Goal: Check status: Check status

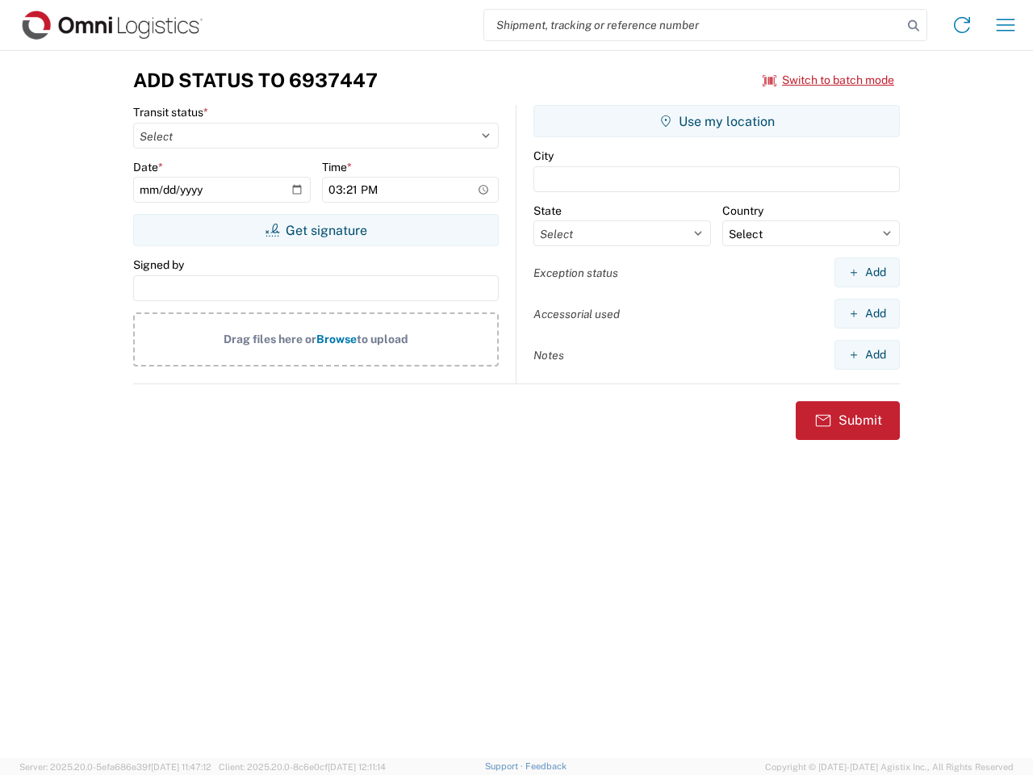
click at [693, 25] on input "search" at bounding box center [693, 25] width 418 height 31
click at [913, 26] on icon at bounding box center [913, 26] width 23 height 23
click at [962, 25] on icon at bounding box center [962, 25] width 26 height 26
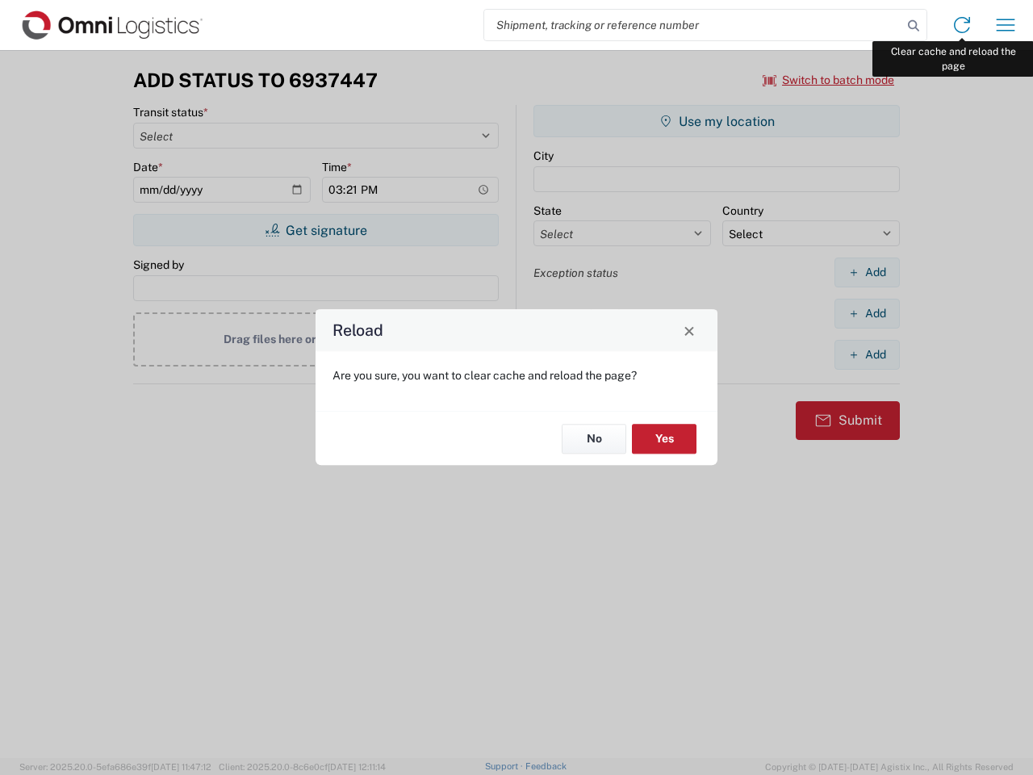
click at [1005, 25] on div "Reload Are you sure, you want to clear cache and reload the page? No Yes" at bounding box center [516, 387] width 1033 height 775
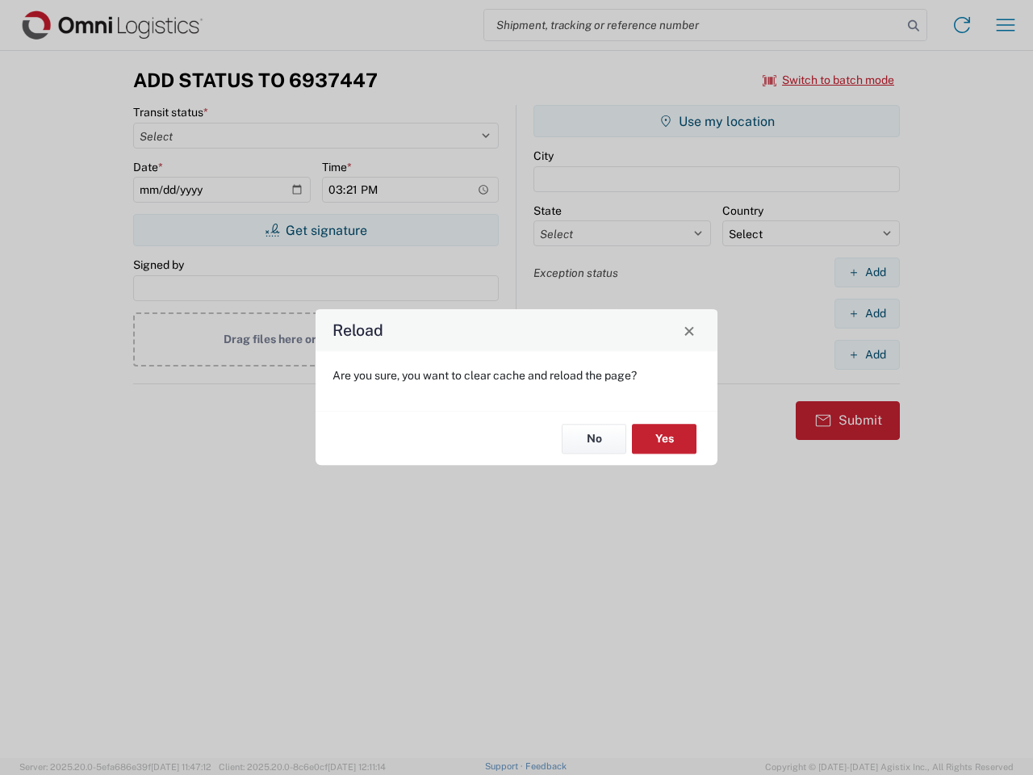
click at [829, 80] on div "Reload Are you sure, you want to clear cache and reload the page? No Yes" at bounding box center [516, 387] width 1033 height 775
click at [315, 230] on div "Reload Are you sure, you want to clear cache and reload the page? No Yes" at bounding box center [516, 387] width 1033 height 775
click at [717, 121] on div "Reload Are you sure, you want to clear cache and reload the page? No Yes" at bounding box center [516, 387] width 1033 height 775
click at [867, 272] on div "Reload Are you sure, you want to clear cache and reload the page? No Yes" at bounding box center [516, 387] width 1033 height 775
click at [867, 313] on div "Reload Are you sure, you want to clear cache and reload the page? No Yes" at bounding box center [516, 387] width 1033 height 775
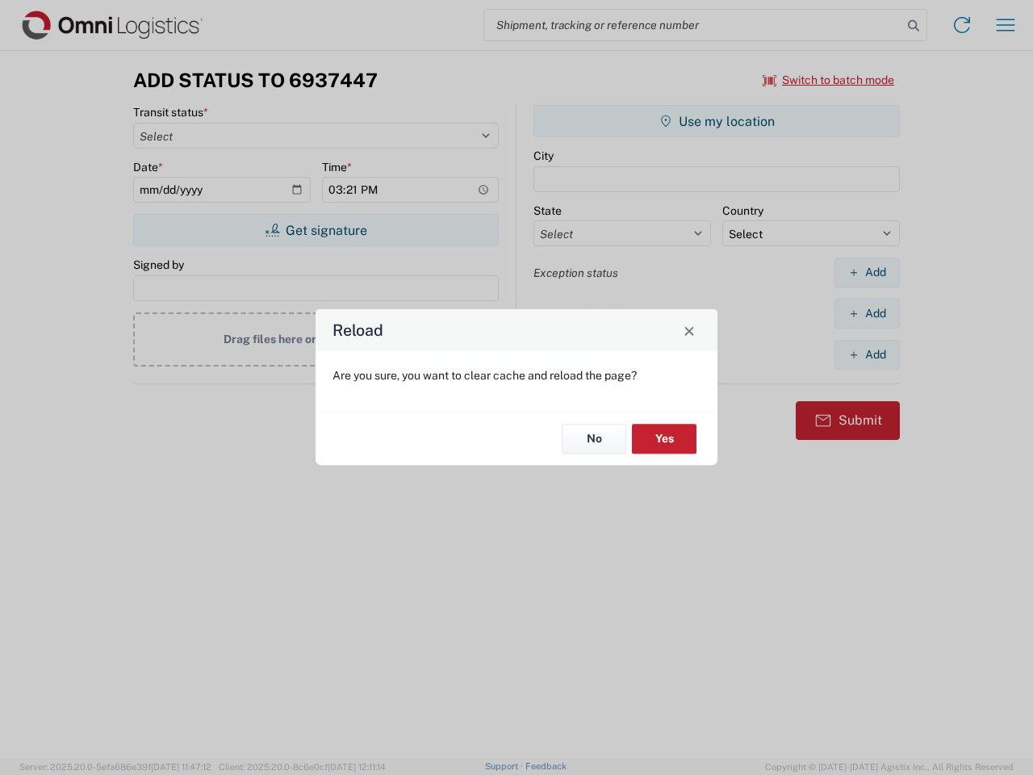
click at [867, 354] on div "Reload Are you sure, you want to clear cache and reload the page? No Yes" at bounding box center [516, 387] width 1033 height 775
